Goal: Task Accomplishment & Management: Manage account settings

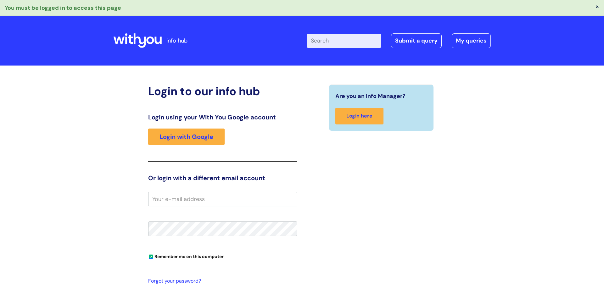
click at [201, 203] on input "email" at bounding box center [222, 199] width 149 height 14
type input "[EMAIL_ADDRESS][DOMAIN_NAME]"
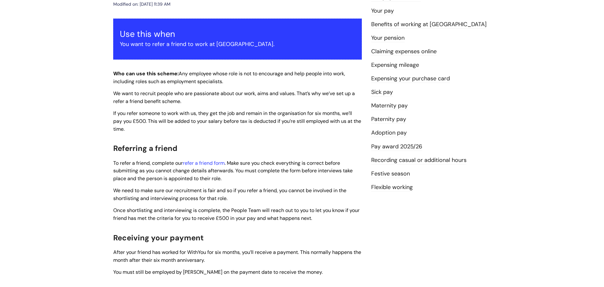
scroll to position [102, 0]
